Goal: Information Seeking & Learning: Learn about a topic

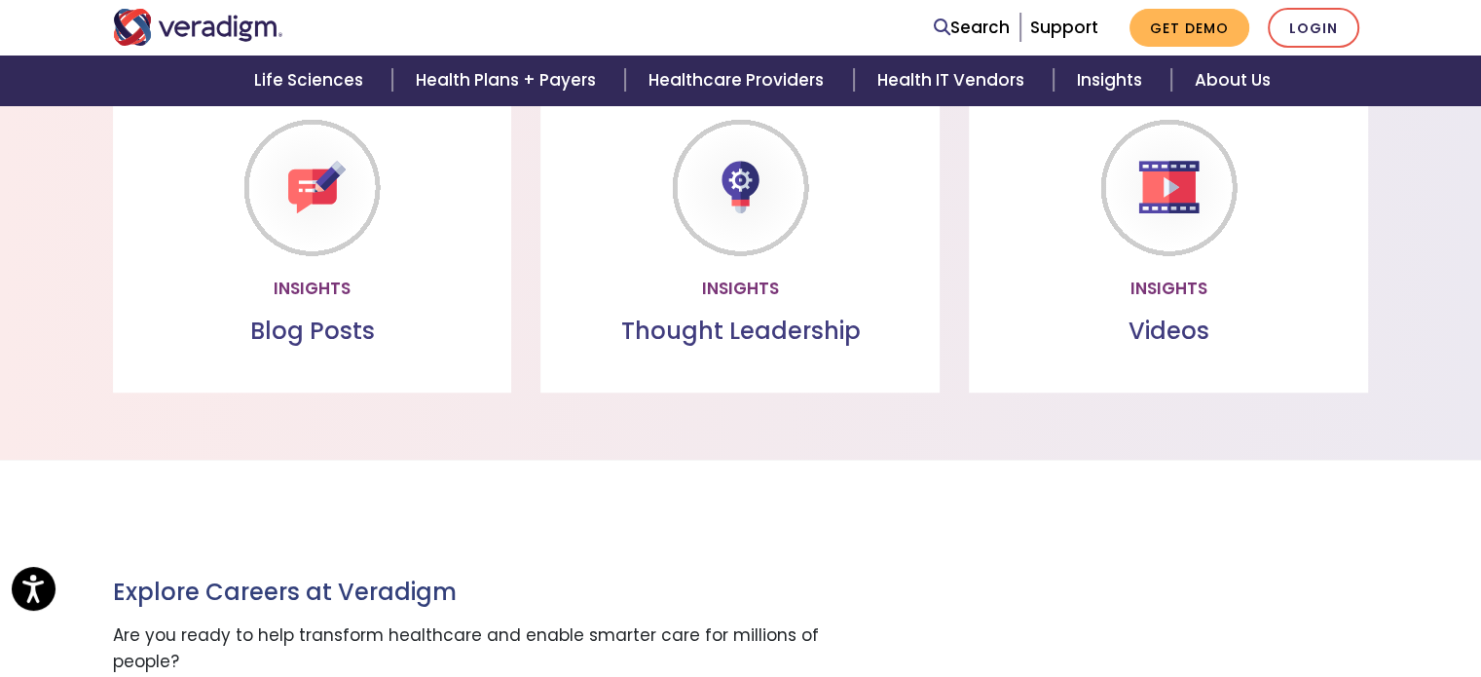
scroll to position [1865, 0]
click at [337, 292] on link "Read more" at bounding box center [312, 286] width 146 height 45
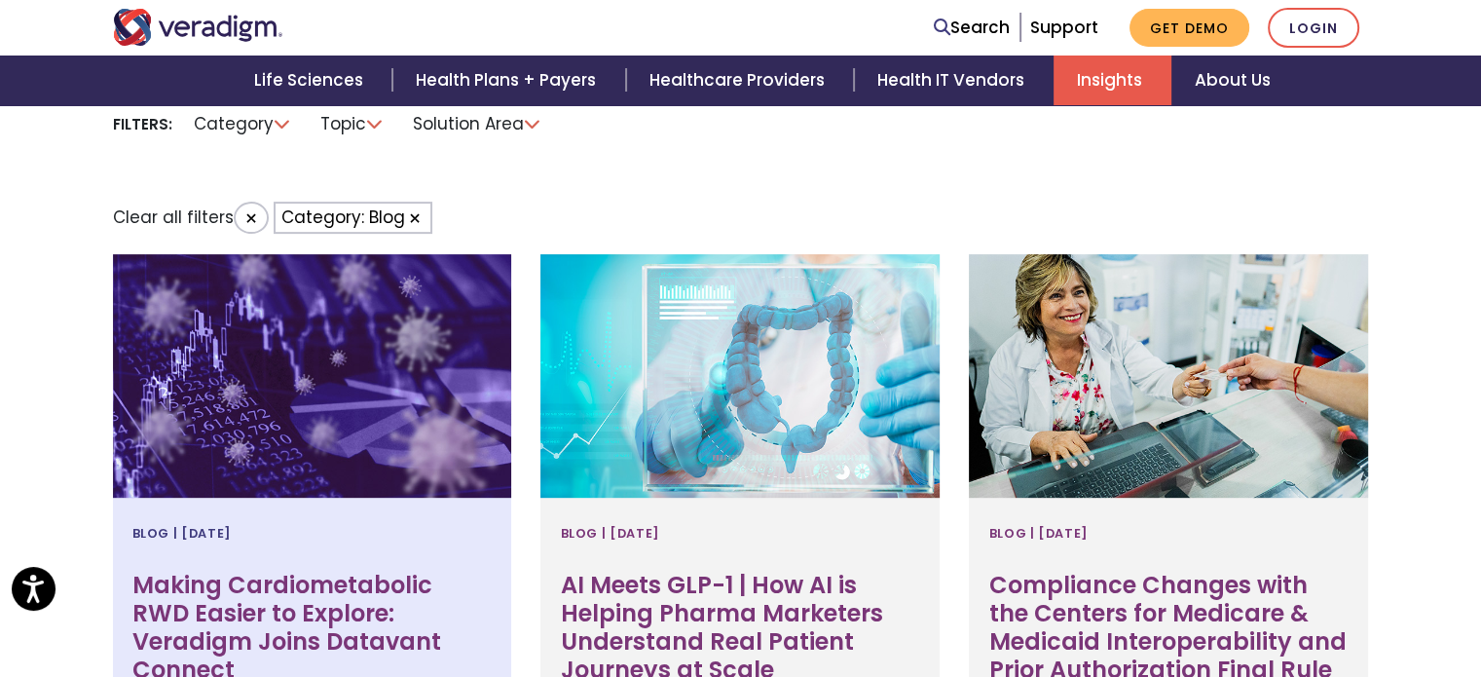
scroll to position [673, 0]
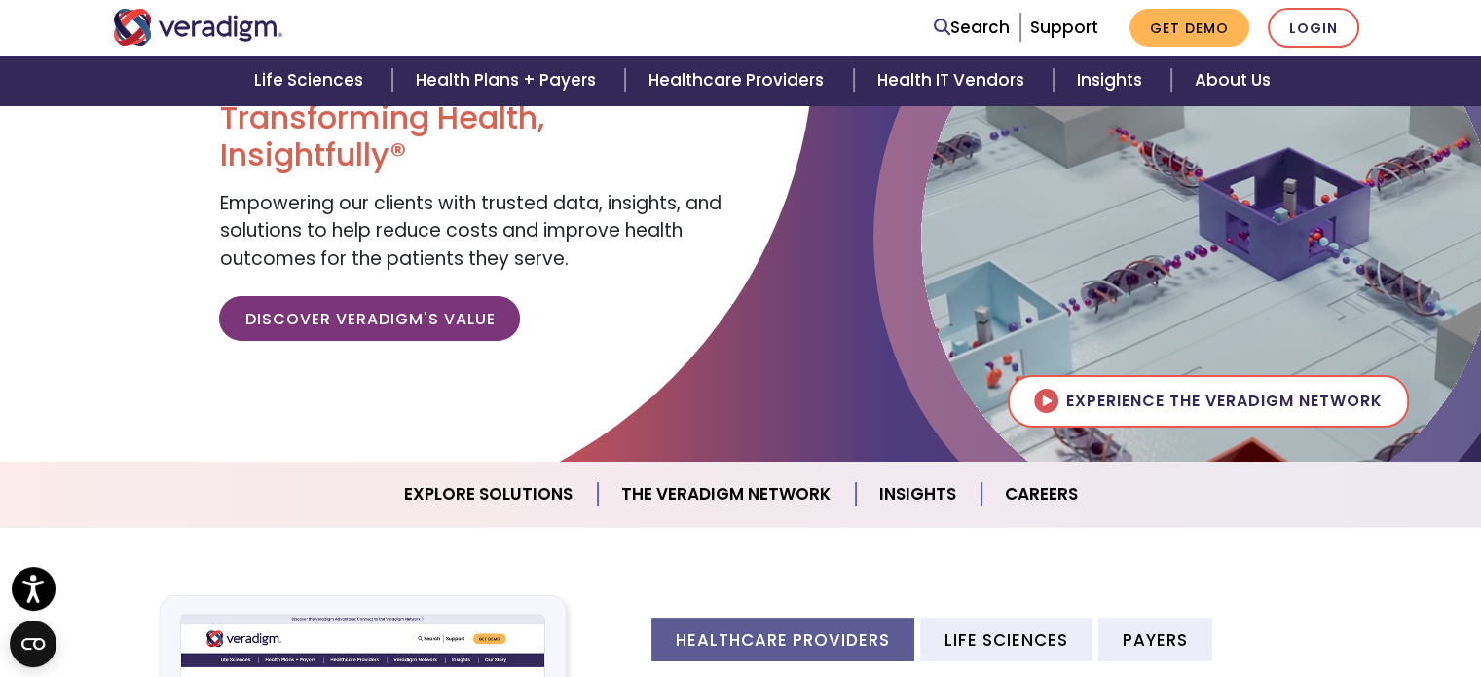
scroll to position [115, 0]
